Goal: Task Accomplishment & Management: Manage account settings

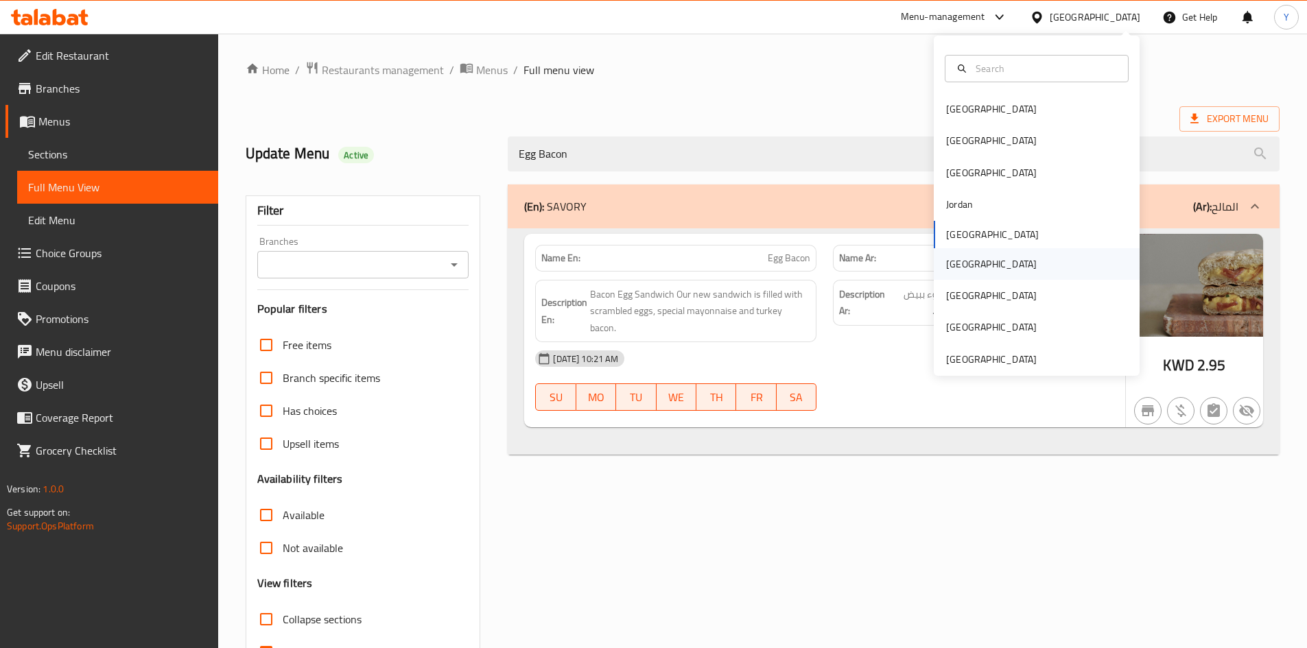
click at [962, 270] on div "[GEOGRAPHIC_DATA]" at bounding box center [991, 264] width 113 height 32
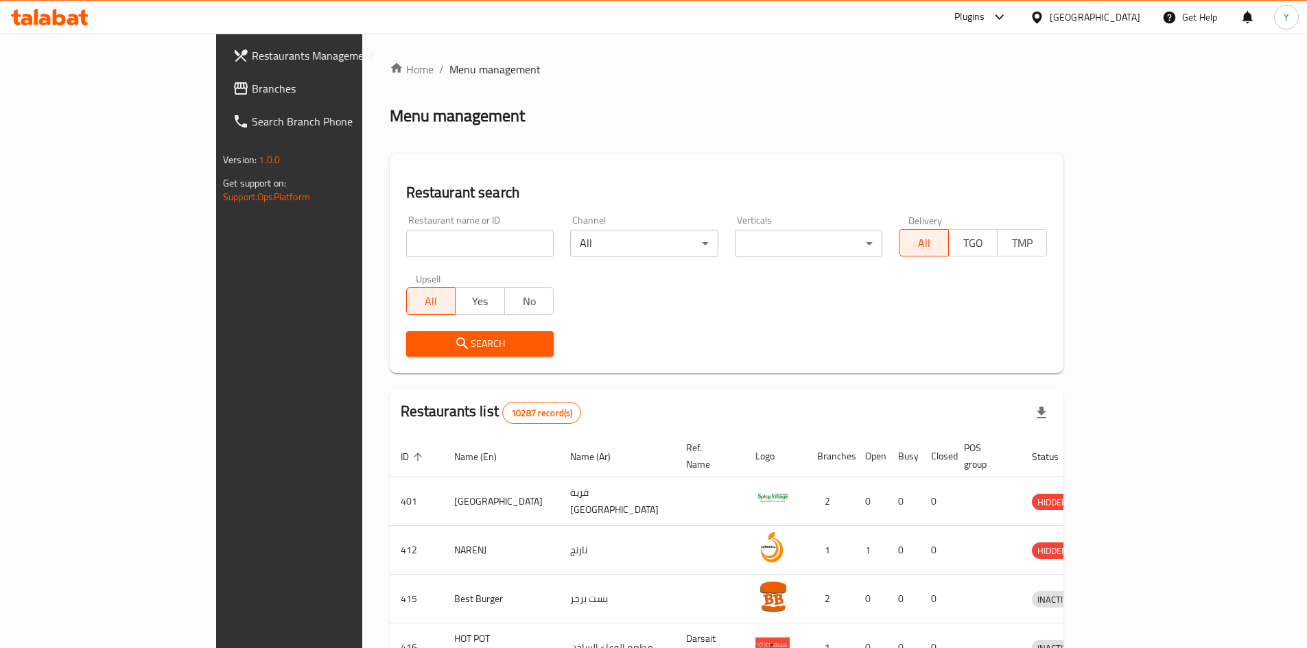
click at [252, 93] on span "Branches" at bounding box center [338, 88] width 172 height 16
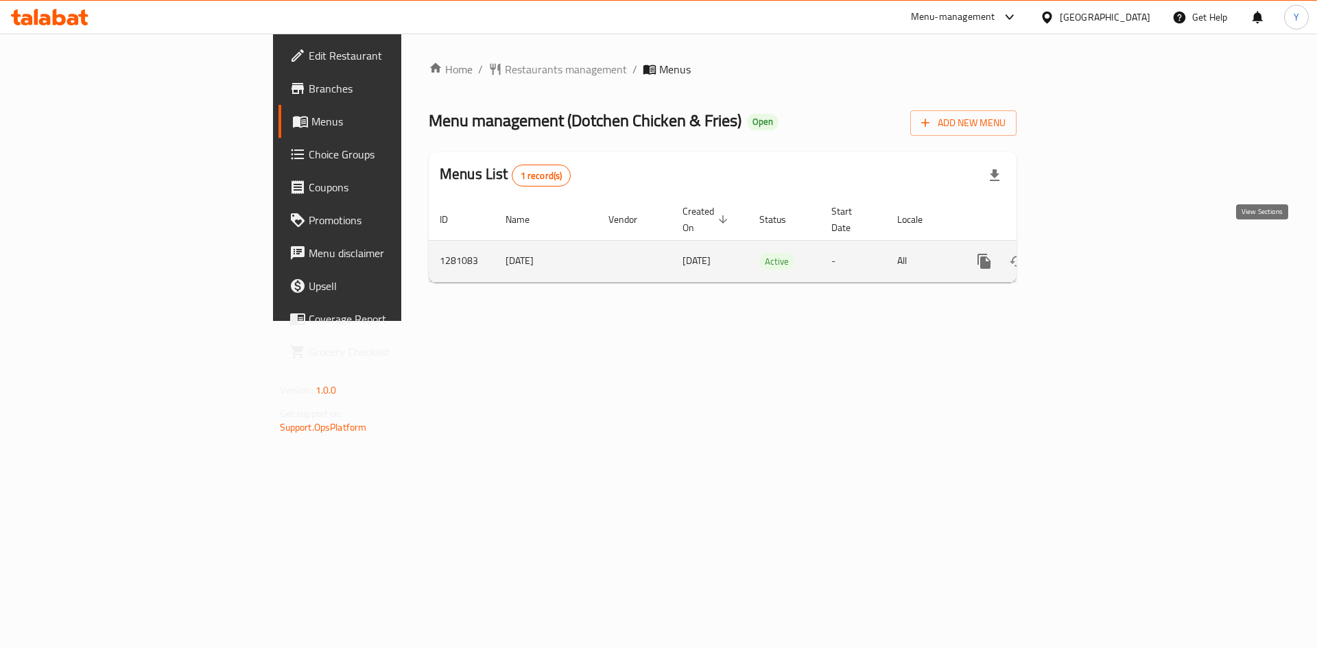
click at [1100, 245] on link "enhanced table" at bounding box center [1083, 261] width 33 height 33
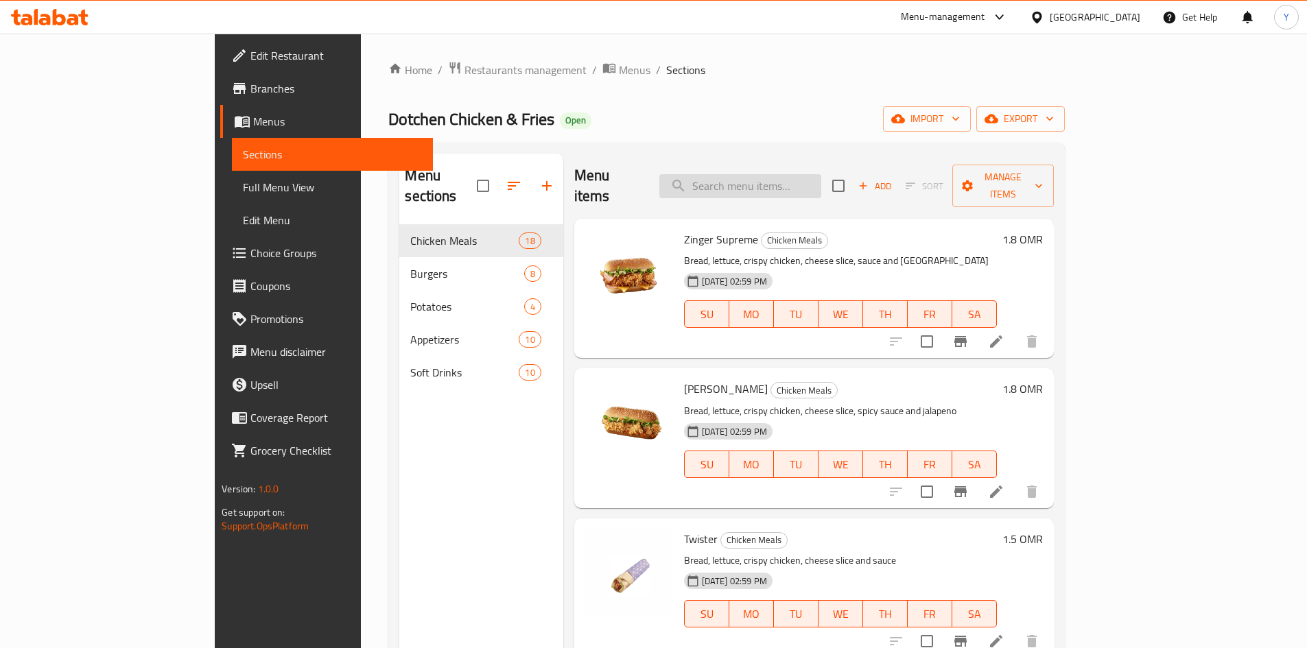
click at [777, 182] on input "search" at bounding box center [740, 186] width 162 height 24
paste input "Signature Burger Meal"
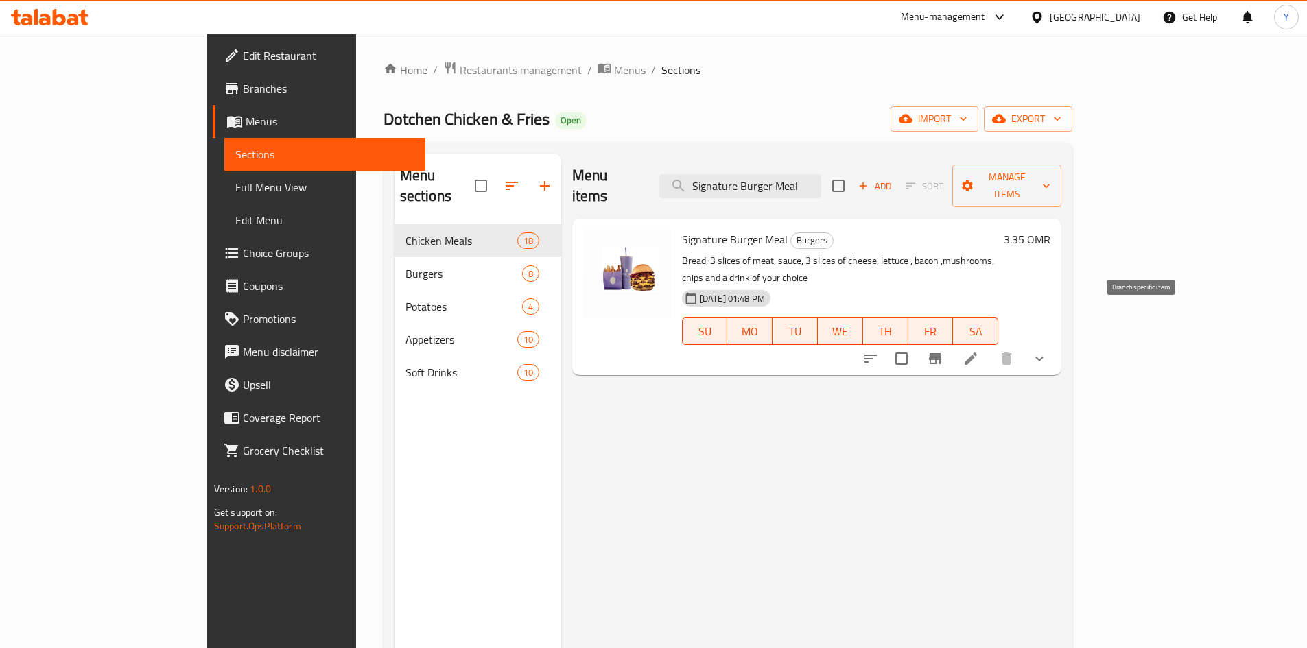
type input "Signature Burger Meal"
click at [943, 351] on icon "Branch-specific-item" at bounding box center [935, 359] width 16 height 16
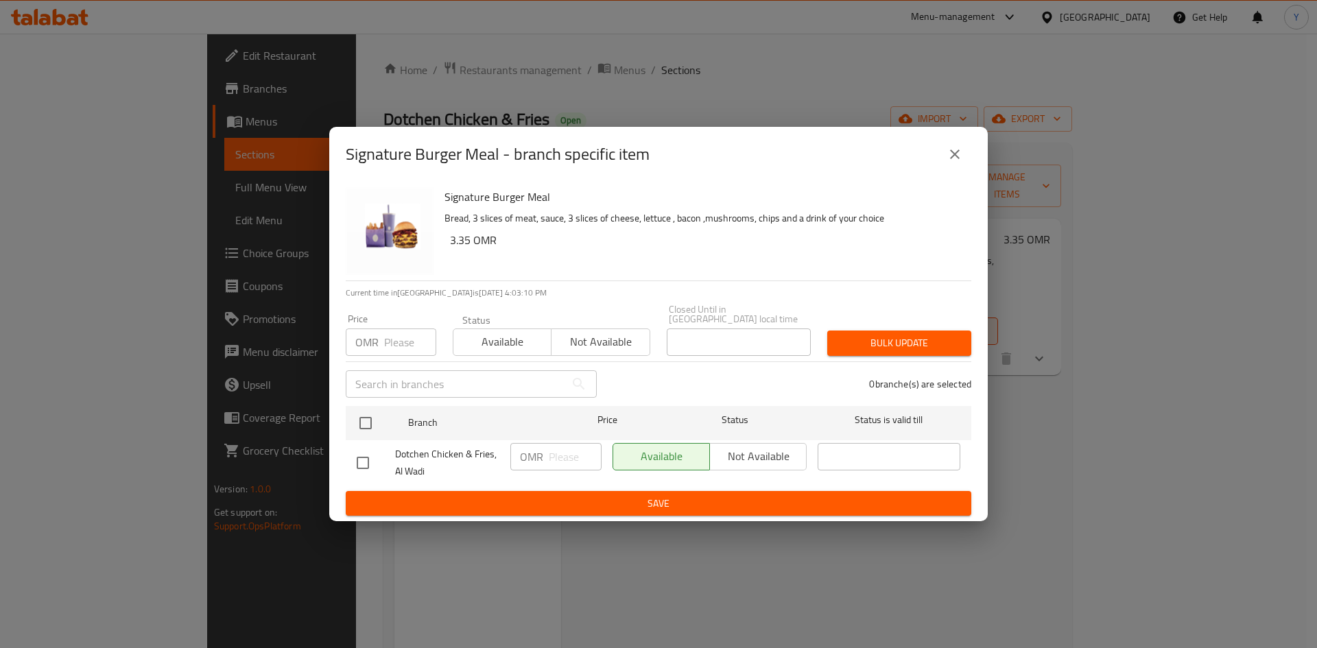
click at [960, 158] on icon "close" at bounding box center [955, 154] width 16 height 16
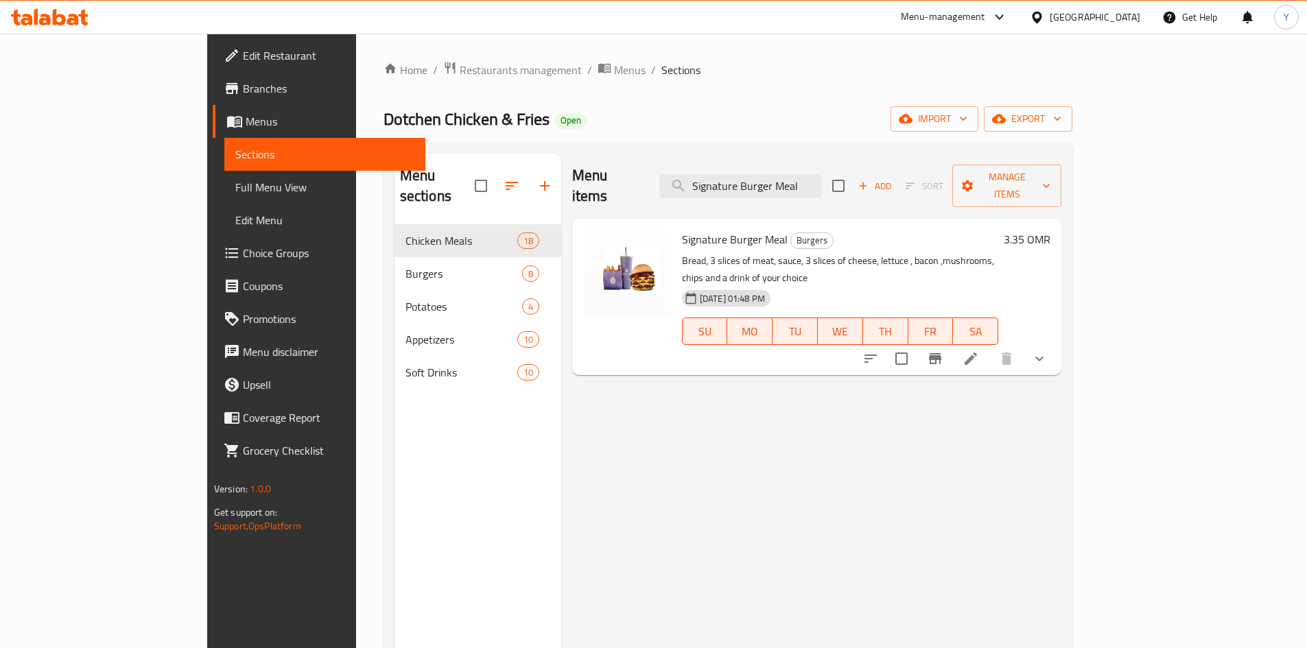
click at [979, 351] on icon at bounding box center [970, 359] width 16 height 16
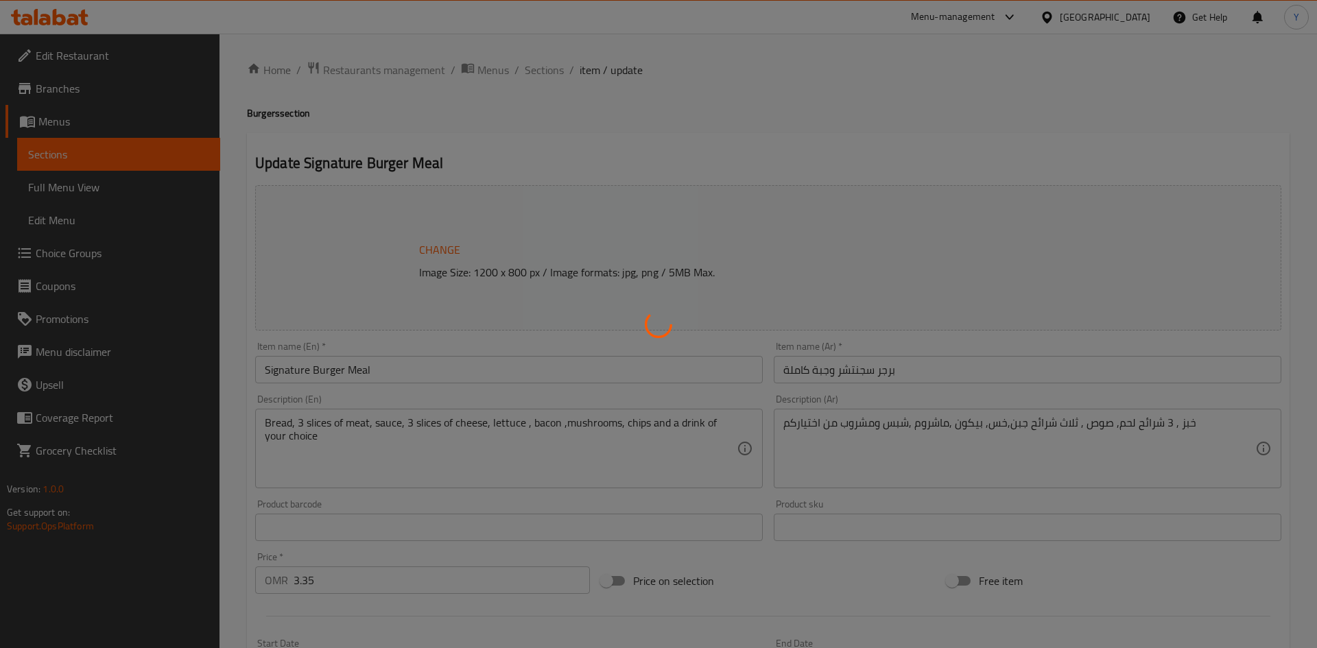
type input "[PERSON_NAME]"
type input "1"
type input "إختيارك من"
type input "0"
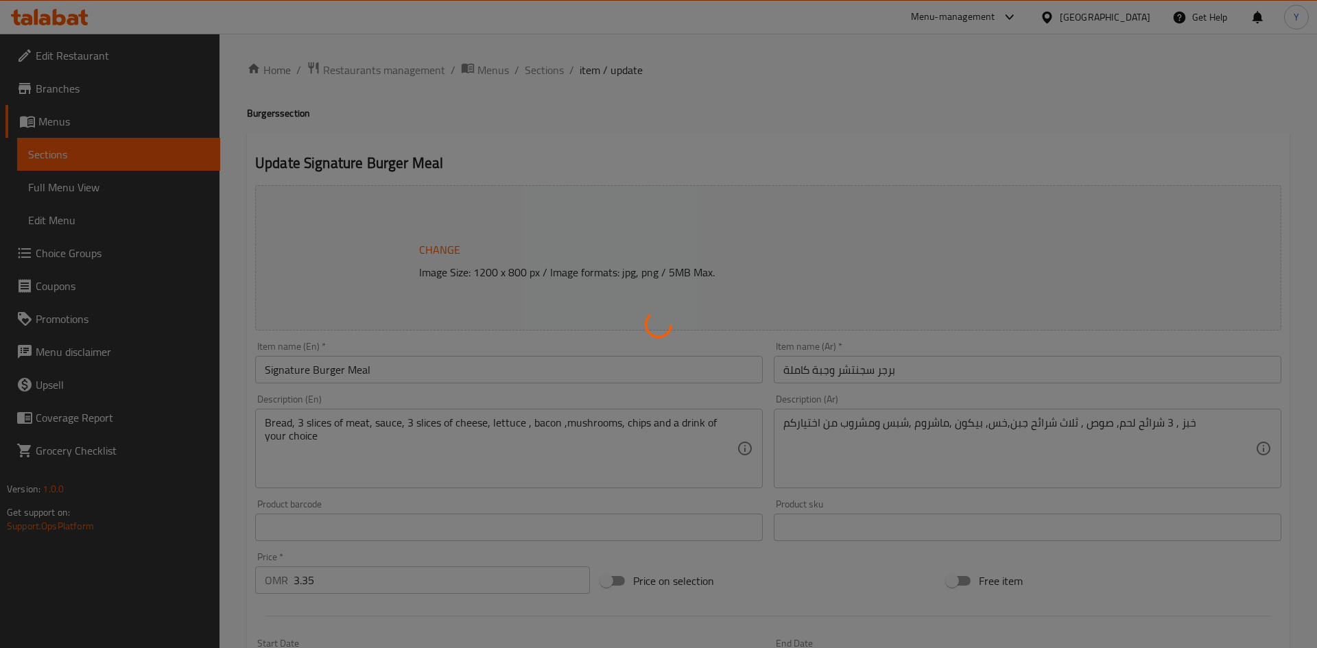
type input "1"
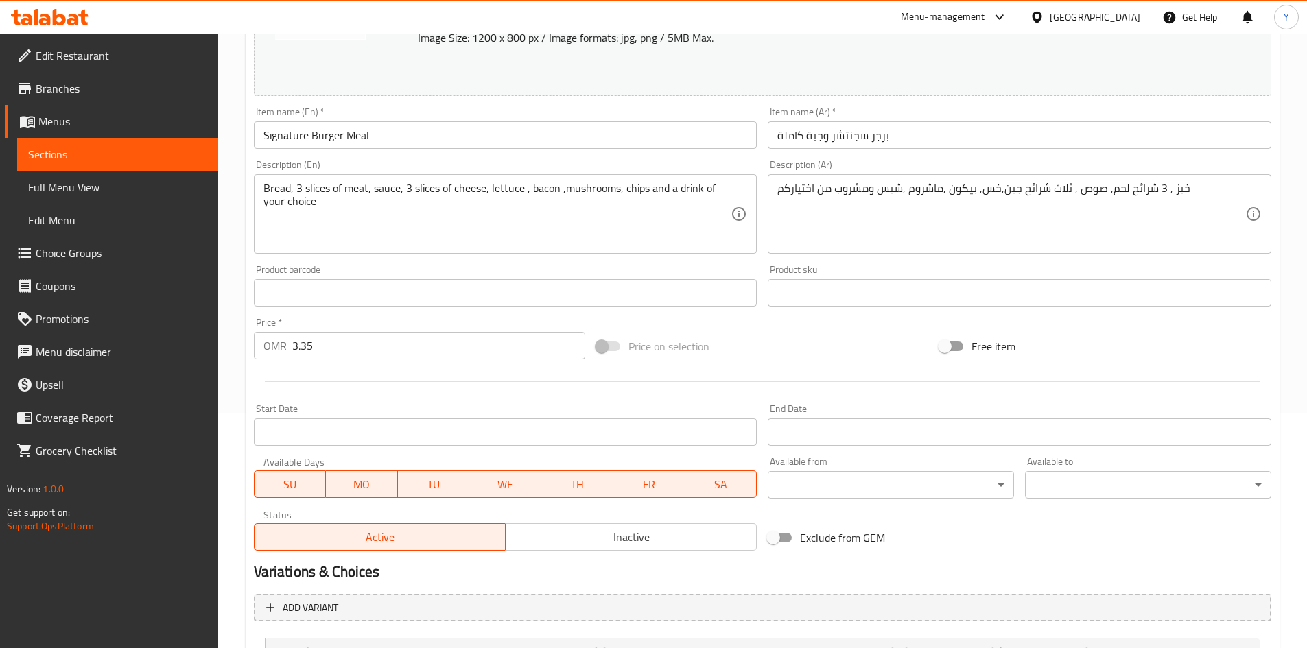
scroll to position [274, 0]
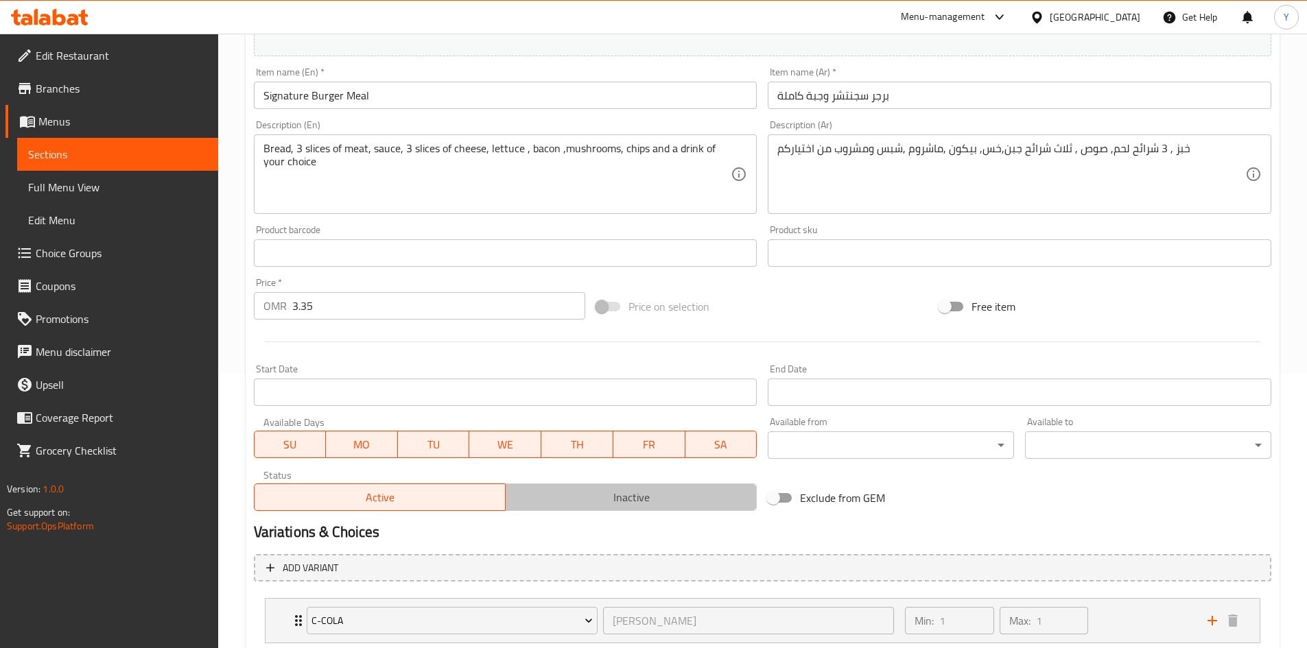
click at [551, 500] on span "Inactive" at bounding box center [631, 498] width 240 height 20
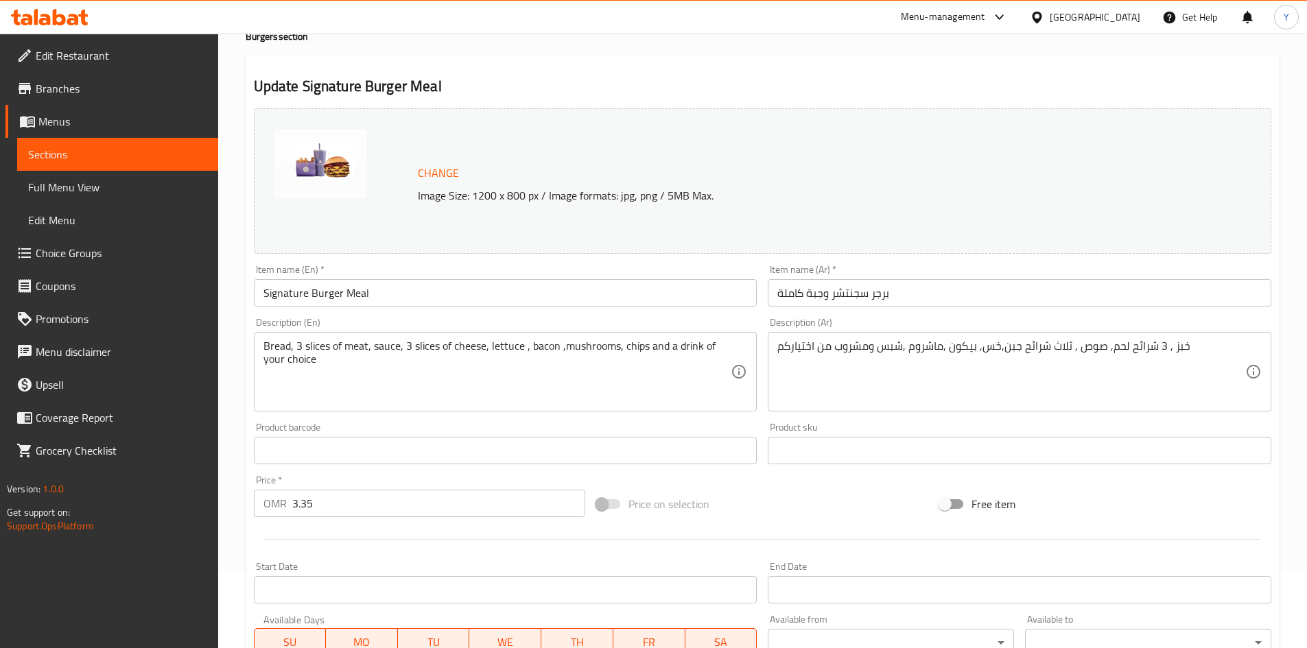
scroll to position [420, 0]
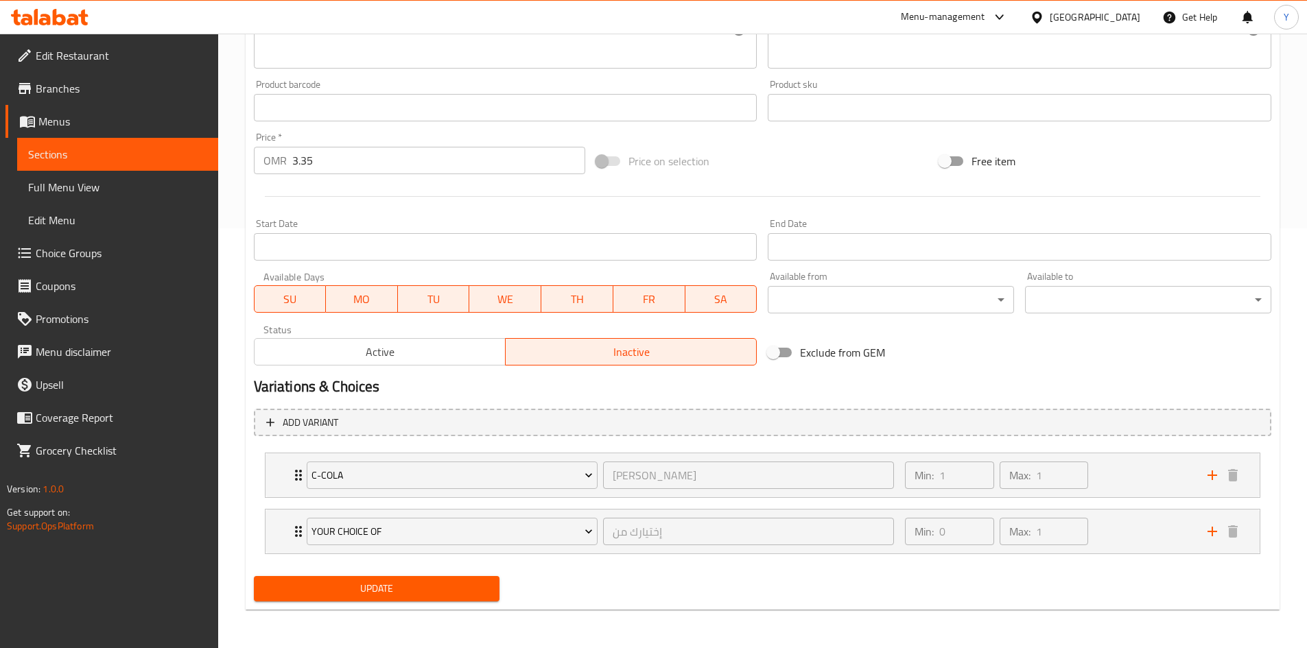
click at [419, 587] on span "Update" at bounding box center [377, 588] width 224 height 17
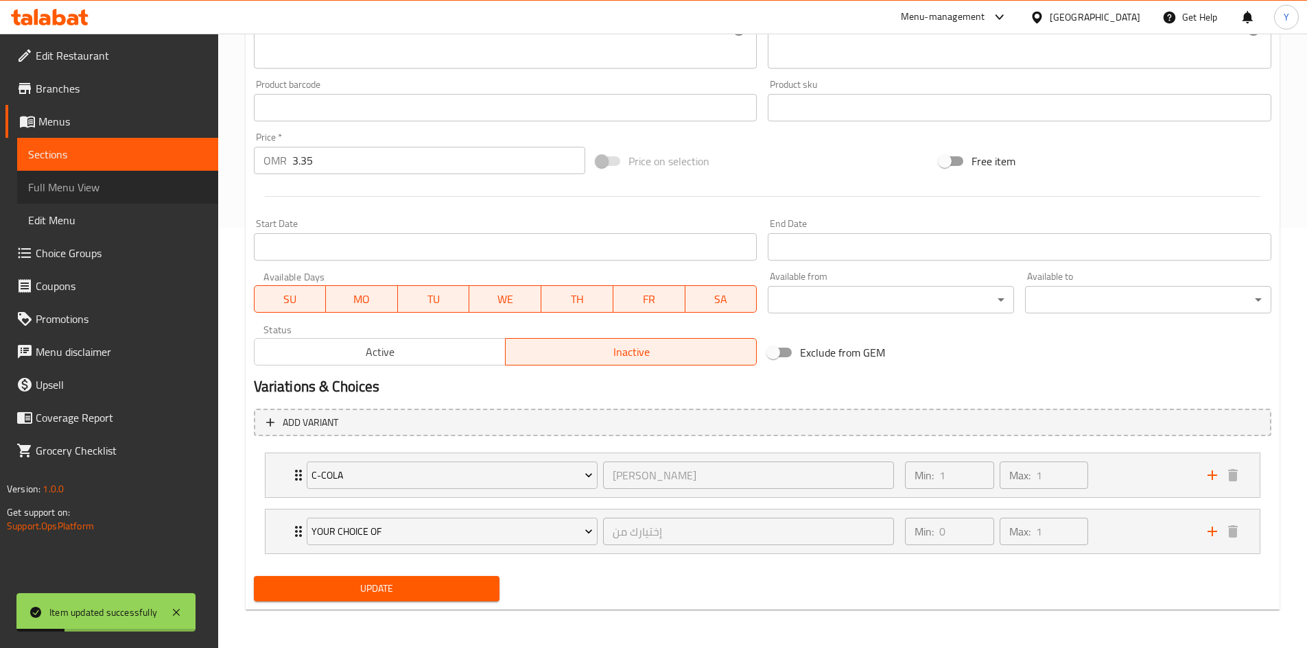
click at [93, 185] on span "Full Menu View" at bounding box center [117, 187] width 179 height 16
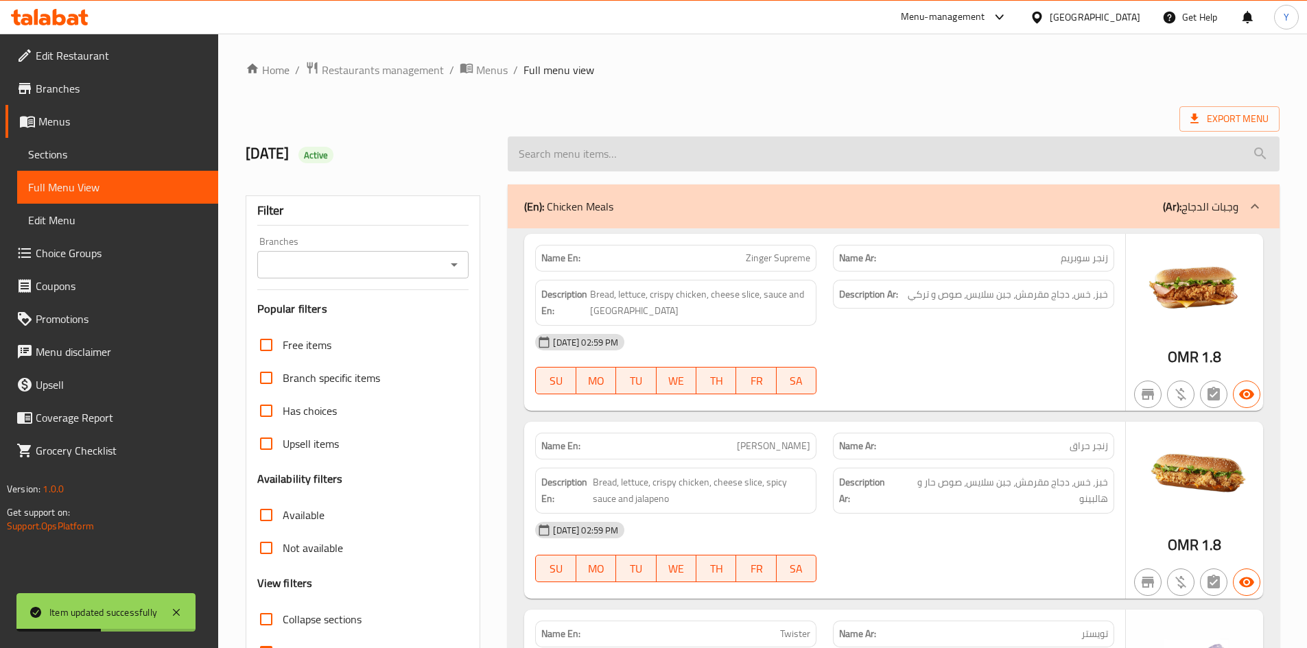
click at [624, 164] on input "search" at bounding box center [894, 154] width 772 height 35
paste input "Signature Burger Meal"
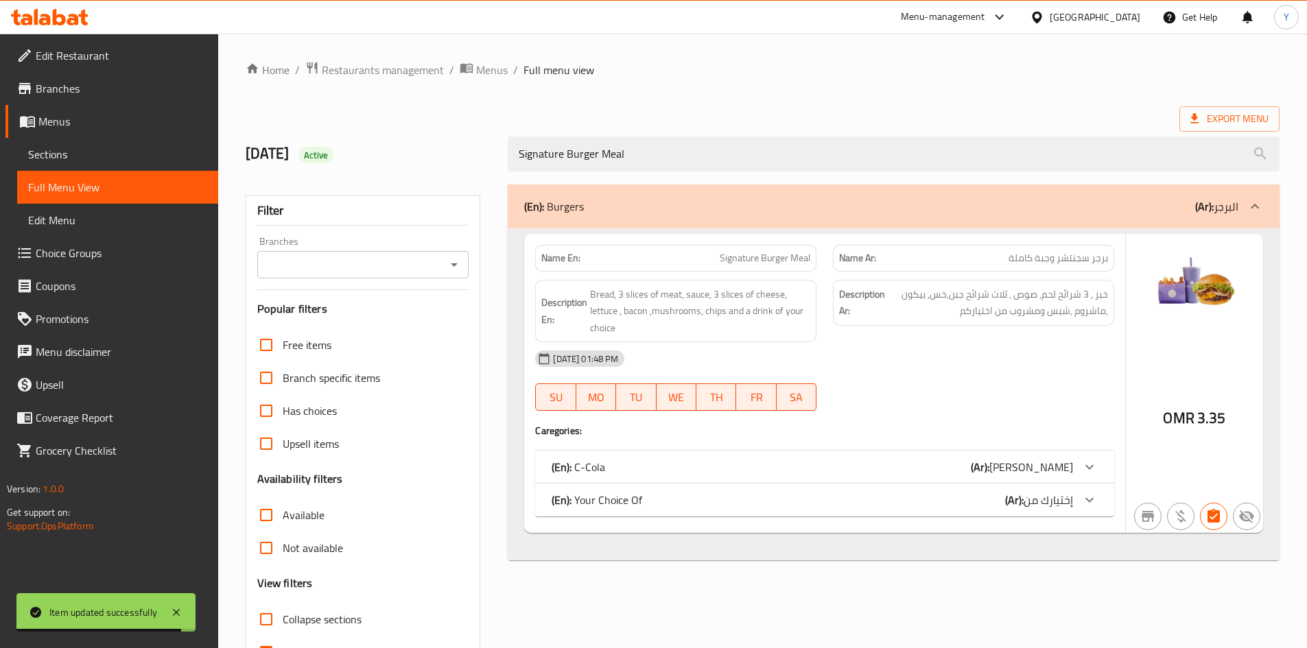
type input "Signature Burger Meal"
